Goal: Information Seeking & Learning: Learn about a topic

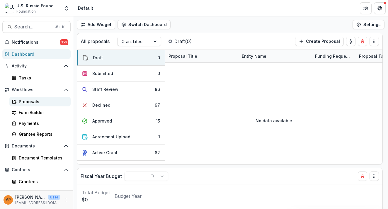
click at [35, 103] on div "Proposals" at bounding box center [42, 101] width 47 height 6
select select "******"
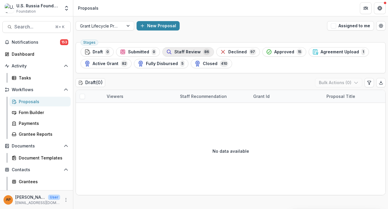
click at [190, 50] on span "Staff Review" at bounding box center [187, 52] width 26 height 5
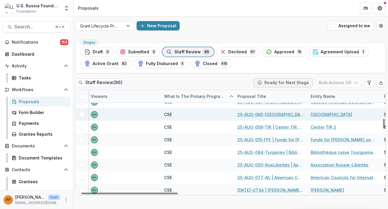
scroll to position [312, 16]
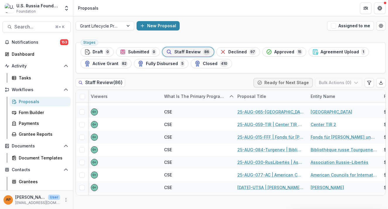
click at [302, 0] on header "Proposals" at bounding box center [230, 8] width 315 height 16
click at [30, 29] on span "Search..." at bounding box center [32, 27] width 37 height 6
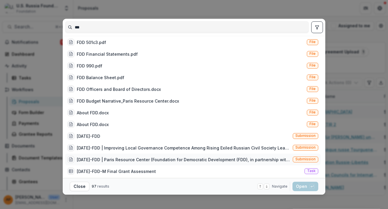
scroll to position [106, 0]
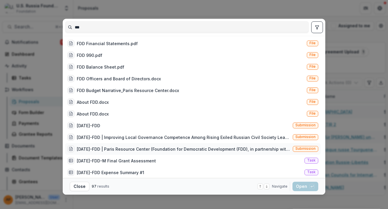
type input "***"
click at [106, 150] on div "23-AUG-26-FDD | Paris Resource Center (Foundation for Democratic Development (F…" at bounding box center [184, 149] width 214 height 6
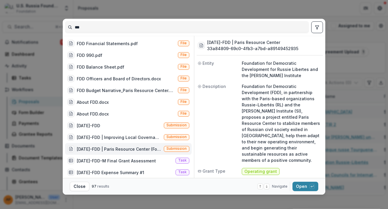
click at [305, 191] on footer "Close 97 results Navigate up and down with arrow keys Open with enter key" at bounding box center [194, 186] width 263 height 17
click at [302, 185] on button "Open with enter key" at bounding box center [305, 186] width 26 height 9
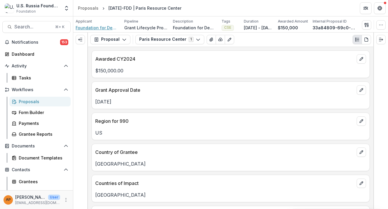
click at [108, 28] on span "Foundation for Democratic Development for Russie Libertes and the Andrei Sakhar…" at bounding box center [98, 28] width 44 height 6
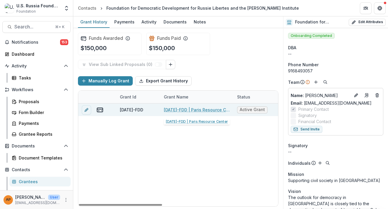
click at [176, 109] on link "23-AUG-26-FDD | Paris Resource Center" at bounding box center [197, 110] width 66 height 6
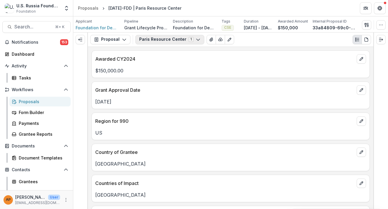
click at [140, 38] on button "Paris Resource Center 1" at bounding box center [169, 39] width 69 height 9
click at [122, 42] on button "Proposal" at bounding box center [110, 39] width 40 height 9
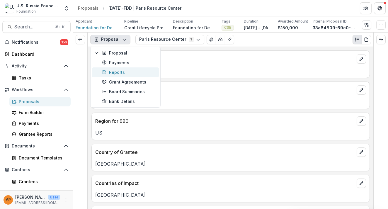
click at [125, 71] on div "Reports" at bounding box center [129, 72] width 54 height 6
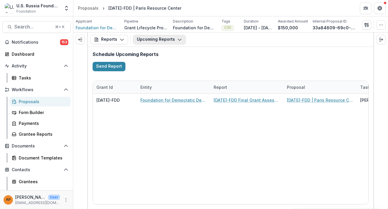
click at [152, 42] on button "Upcoming Reports" at bounding box center [159, 39] width 53 height 9
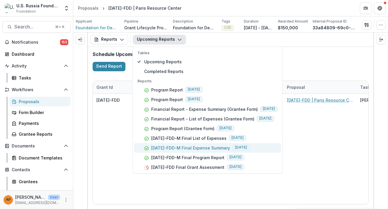
click at [188, 152] on button "23-AUG-26-FDD-M Final Expense Summary 2025-07-31" at bounding box center [207, 148] width 147 height 10
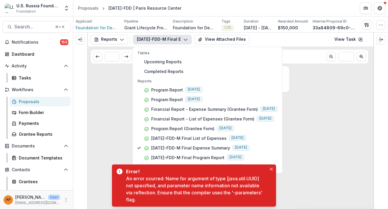
click at [103, 139] on div "No data to show" at bounding box center [230, 137] width 285 height 143
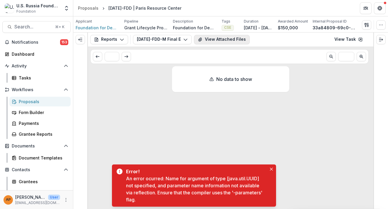
click at [214, 39] on button "View Attached Files" at bounding box center [222, 39] width 56 height 9
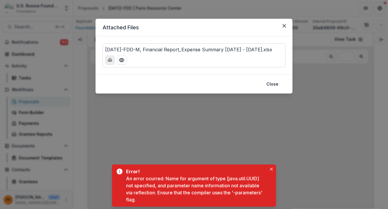
click at [112, 60] on icon "download-button" at bounding box center [110, 59] width 4 height 3
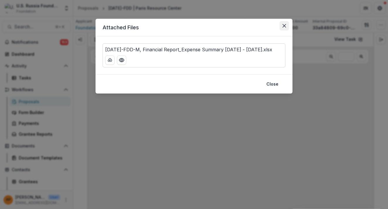
click at [285, 29] on button "Close" at bounding box center [284, 25] width 9 height 9
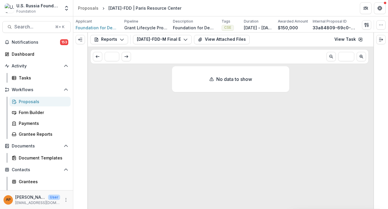
click at [45, 101] on div "Proposals" at bounding box center [42, 101] width 47 height 6
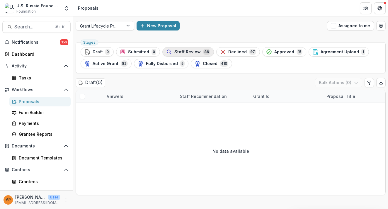
click at [189, 51] on span "Staff Review" at bounding box center [187, 52] width 26 height 5
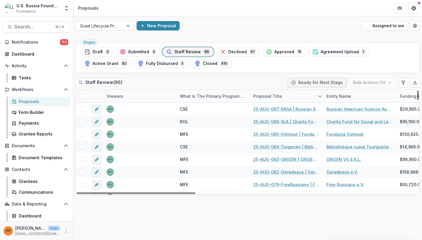
click at [270, 93] on div "Proposal Title" at bounding box center [268, 96] width 36 height 6
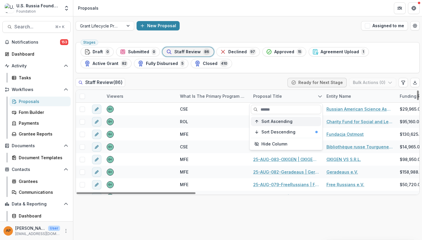
click at [280, 121] on span "Sort Ascending" at bounding box center [276, 121] width 31 height 5
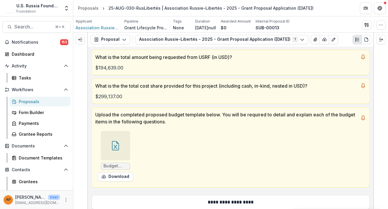
scroll to position [178, 0]
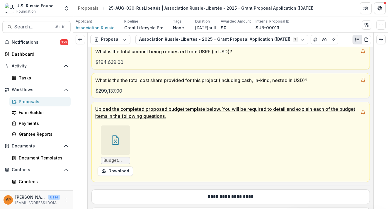
click at [117, 136] on icon at bounding box center [115, 139] width 9 height 9
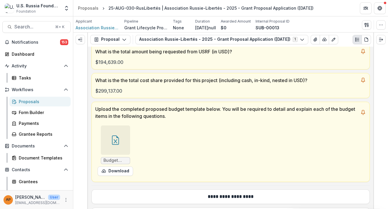
scroll to position [3423, 0]
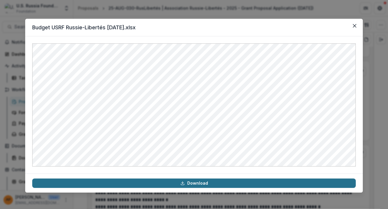
click at [182, 183] on icon at bounding box center [182, 183] width 5 height 5
click at [351, 26] on button "Close" at bounding box center [354, 25] width 9 height 9
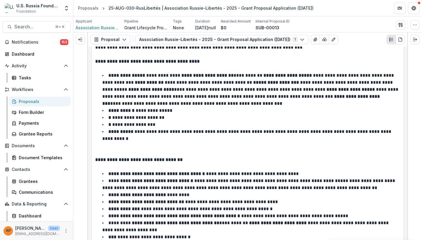
scroll to position [2520, 0]
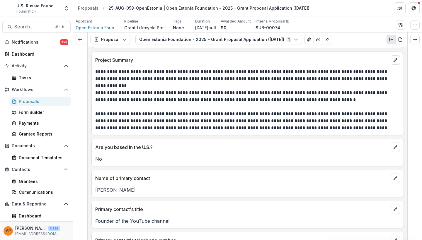
scroll to position [562, 0]
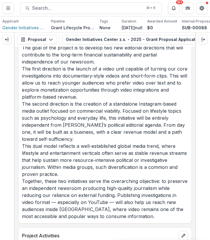
scroll to position [1164, 0]
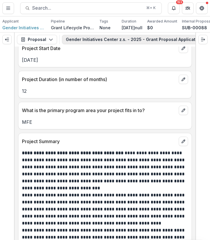
scroll to position [497, 0]
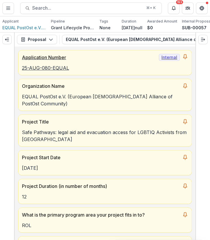
drag, startPoint x: 73, startPoint y: 70, endPoint x: 29, endPoint y: 72, distance: 44.3
click at [100, 70] on p "25-AUG-080-EQUAL" at bounding box center [105, 67] width 166 height 7
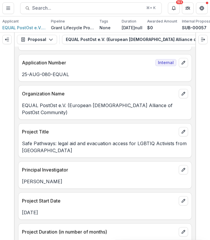
scroll to position [360, 0]
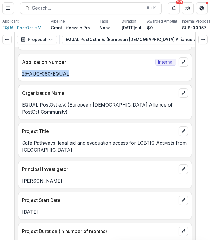
drag, startPoint x: 76, startPoint y: 68, endPoint x: 21, endPoint y: 68, distance: 55.4
click at [21, 70] on div "25-AUG-080-EQUAL" at bounding box center [104, 73] width 173 height 7
copy p "25-AUG-080-EQUAL"
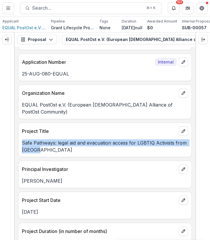
drag, startPoint x: 43, startPoint y: 138, endPoint x: 21, endPoint y: 132, distance: 23.1
click at [21, 139] on div "Safe Pathways: legal aid and evacuation access for LGBTIQ Activists from Russia" at bounding box center [104, 146] width 173 height 14
copy p "Safe Pathways: legal aid and evacuation access for LGBTIQ Activists from Russia"
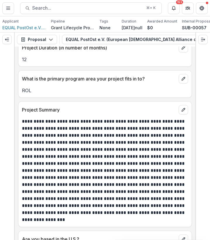
scroll to position [544, 0]
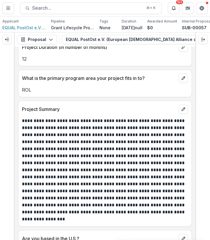
click at [109, 149] on p "**********" at bounding box center [104, 169] width 165 height 105
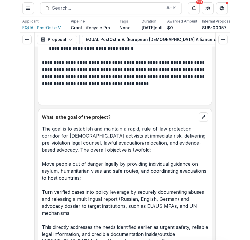
scroll to position [1211, 0]
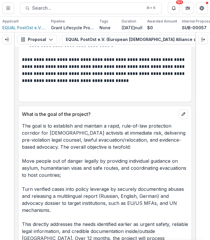
click at [56, 122] on p "The goal is to establish and maintain a rapid, rule-of-law protection corridor …" at bounding box center [105, 213] width 166 height 183
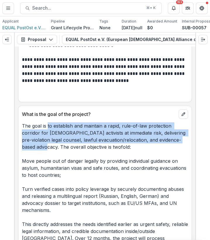
drag, startPoint x: 47, startPoint y: 114, endPoint x: 43, endPoint y: 135, distance: 21.9
click at [43, 135] on p "The goal is to establish and maintain a rapid, rule-of-law protection corridor …" at bounding box center [105, 213] width 166 height 183
copy p "to establish and maintain a rapid, rule-of-law protection corridor for Russian …"
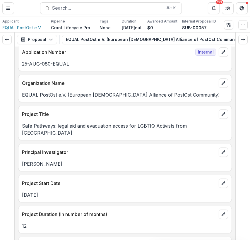
scroll to position [297, 0]
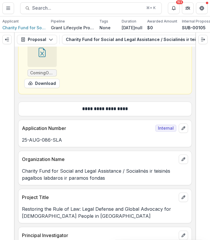
scroll to position [303, 0]
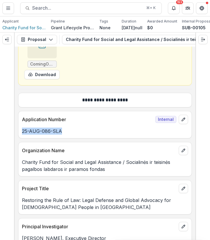
copy p "25-AUG-086-SLA"
drag, startPoint x: 66, startPoint y: 132, endPoint x: 21, endPoint y: 132, distance: 44.8
click at [21, 132] on div "25-AUG-086-SLA" at bounding box center [104, 131] width 173 height 7
drag, startPoint x: 107, startPoint y: 169, endPoint x: 111, endPoint y: 169, distance: 4.1
click at [107, 169] on p "Charity Fund for Social and Legal Assistance / Socialinės ir teisinės pagalbos …" at bounding box center [105, 166] width 166 height 14
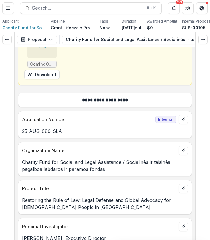
click at [111, 169] on p "Charity Fund for Social and Legal Assistance / Socialinės ir teisinės pagalbos …" at bounding box center [105, 166] width 166 height 14
click at [76, 208] on p "Restoring the Rule of Law: Legal Defense and Global Advocacy for LGBTQ+ People …" at bounding box center [105, 204] width 166 height 14
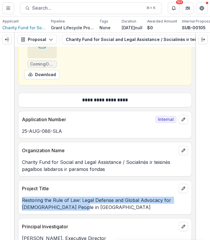
drag, startPoint x: 85, startPoint y: 208, endPoint x: 23, endPoint y: 202, distance: 62.4
click at [23, 202] on p "Restoring the Rule of Law: Legal Defense and Global Advocacy for LGBTQ+ People …" at bounding box center [105, 204] width 166 height 14
copy p "Restoring the Rule of Law: Legal Defense and Global Advocacy for LGBTQ+ People …"
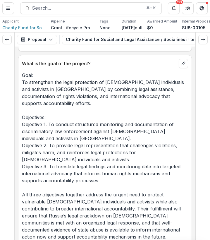
scroll to position [1378, 0]
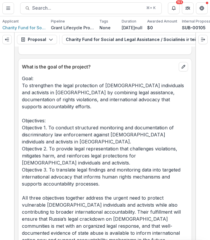
click at [145, 96] on p "Goal: To strengthen the legal protection of LGBTQ+ individuals and activists in…" at bounding box center [105, 159] width 166 height 169
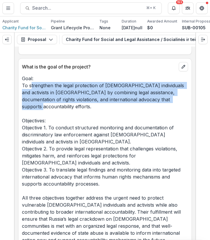
drag, startPoint x: 156, startPoint y: 98, endPoint x: 32, endPoint y: 89, distance: 124.3
click at [32, 89] on p "Goal: To strengthen the legal protection of LGBTQ+ individuals and activists in…" at bounding box center [105, 159] width 166 height 169
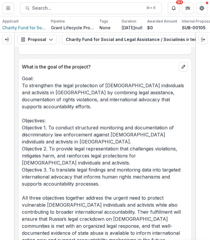
click at [40, 106] on p "Goal: To strengthen the legal protection of LGBTQ+ individuals and activists in…" at bounding box center [105, 159] width 166 height 169
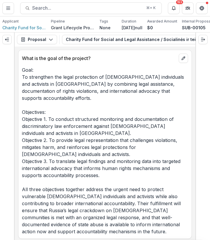
scroll to position [1387, 0]
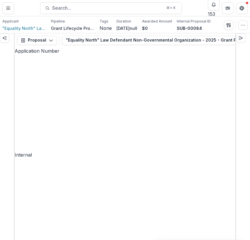
scroll to position [256, 0]
copy p "25-AUG-022-Equality"
drag, startPoint x: 75, startPoint y: 164, endPoint x: 21, endPoint y: 165, distance: 54.2
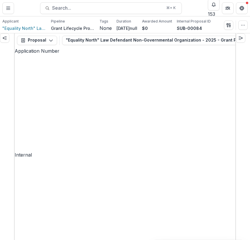
scroll to position [289, 0]
drag, startPoint x: 91, startPoint y: 201, endPoint x: 19, endPoint y: 196, distance: 71.7
copy p "From [GEOGRAPHIC_DATA] about Russia - education and science against the repress…"
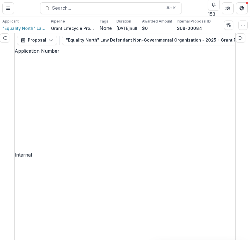
scroll to position [631, 0]
drag, startPoint x: 157, startPoint y: 93, endPoint x: 32, endPoint y: 77, distance: 126.1
copy p "**********"
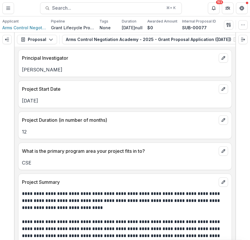
scroll to position [437, 0]
